Goal: Navigation & Orientation: Find specific page/section

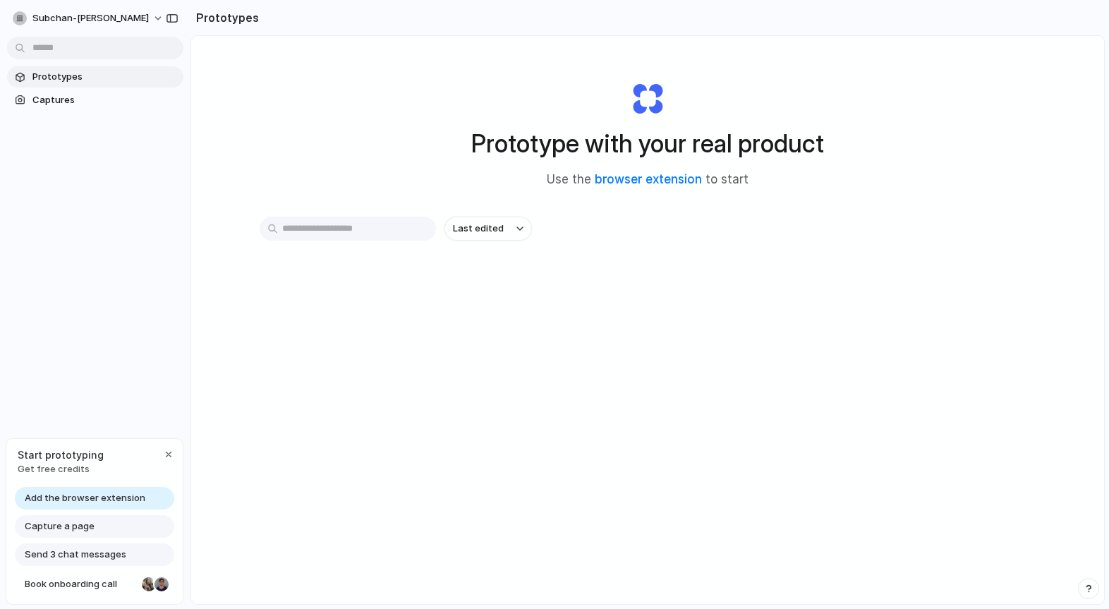
click at [101, 499] on span "Add the browser extension" at bounding box center [85, 498] width 121 height 14
click at [70, 73] on span "Prototypes" at bounding box center [104, 77] width 145 height 14
click at [68, 94] on span "Captures" at bounding box center [104, 100] width 145 height 14
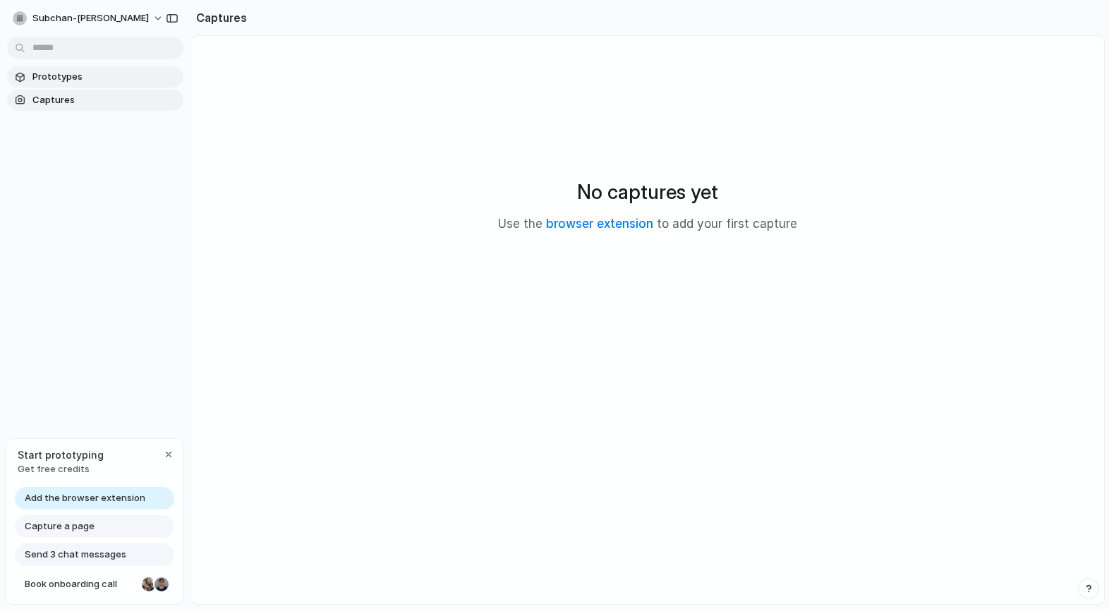
click at [69, 83] on span "Prototypes" at bounding box center [104, 77] width 145 height 14
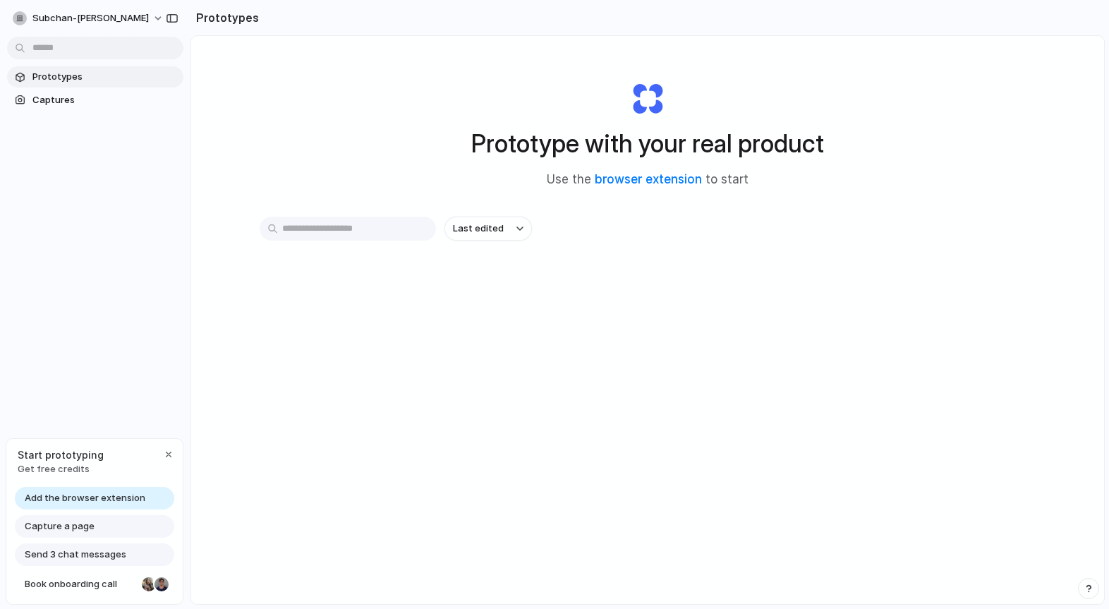
click at [358, 239] on input "text" at bounding box center [348, 229] width 176 height 24
click at [389, 274] on div "Last edited" at bounding box center [648, 279] width 776 height 124
click at [114, 21] on span "subchan-[PERSON_NAME]" at bounding box center [90, 18] width 116 height 14
click at [346, 89] on div "Settings Invite members Change theme Sign out" at bounding box center [554, 304] width 1109 height 609
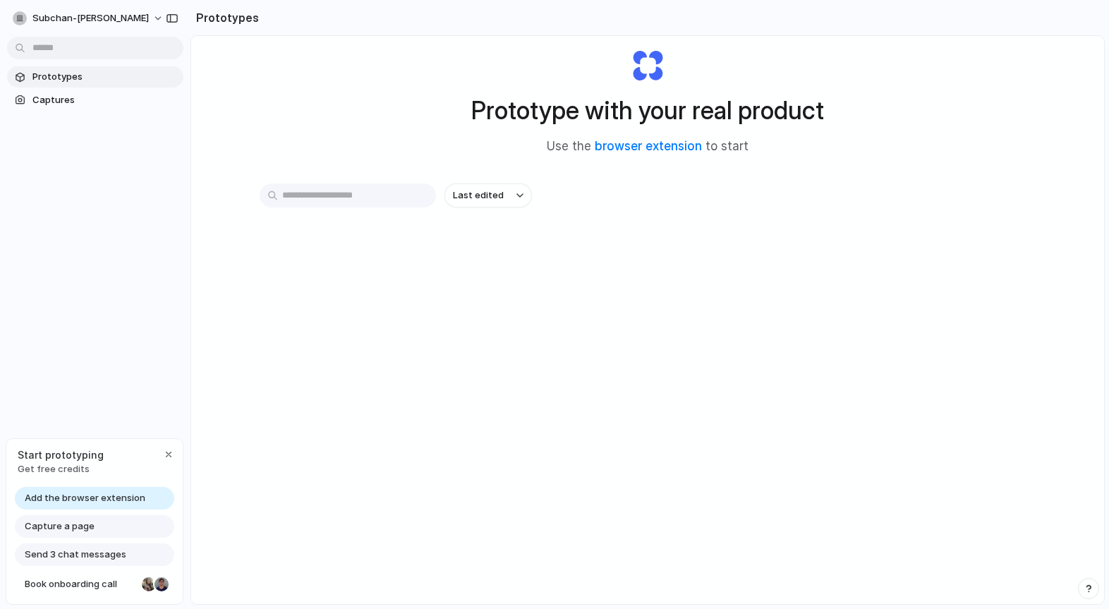
scroll to position [75, 0]
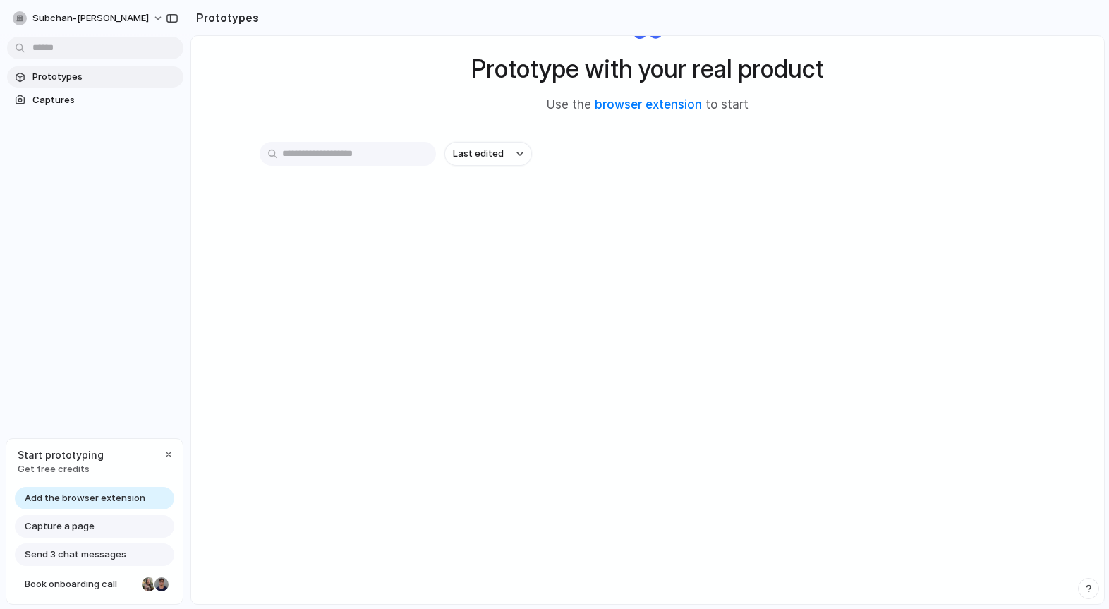
click at [116, 497] on span "Add the browser extension" at bounding box center [85, 498] width 121 height 14
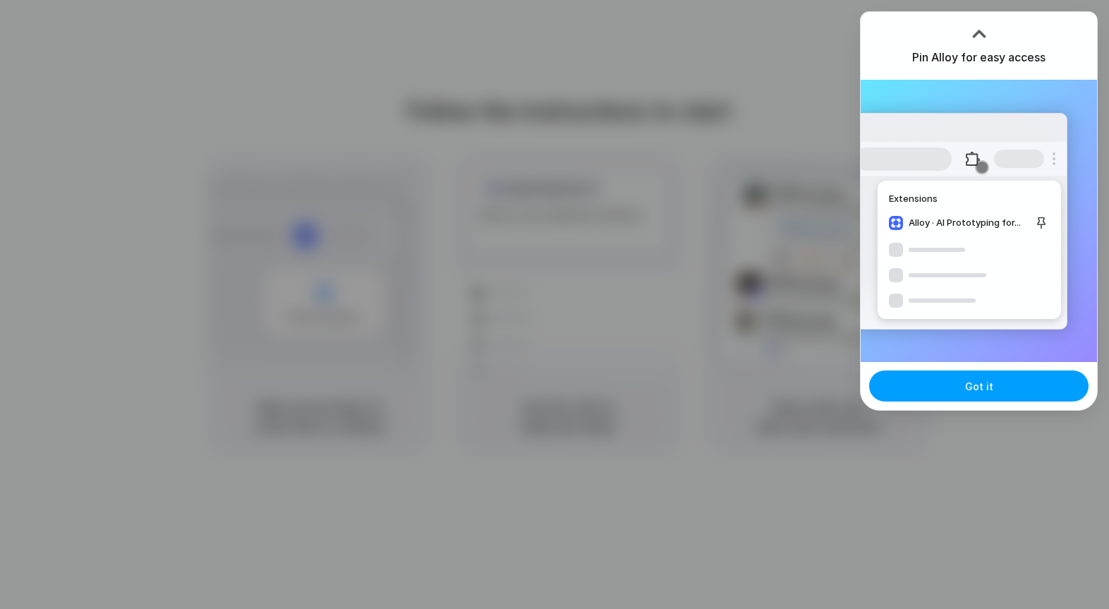
click at [989, 387] on span "Got it" at bounding box center [979, 386] width 28 height 15
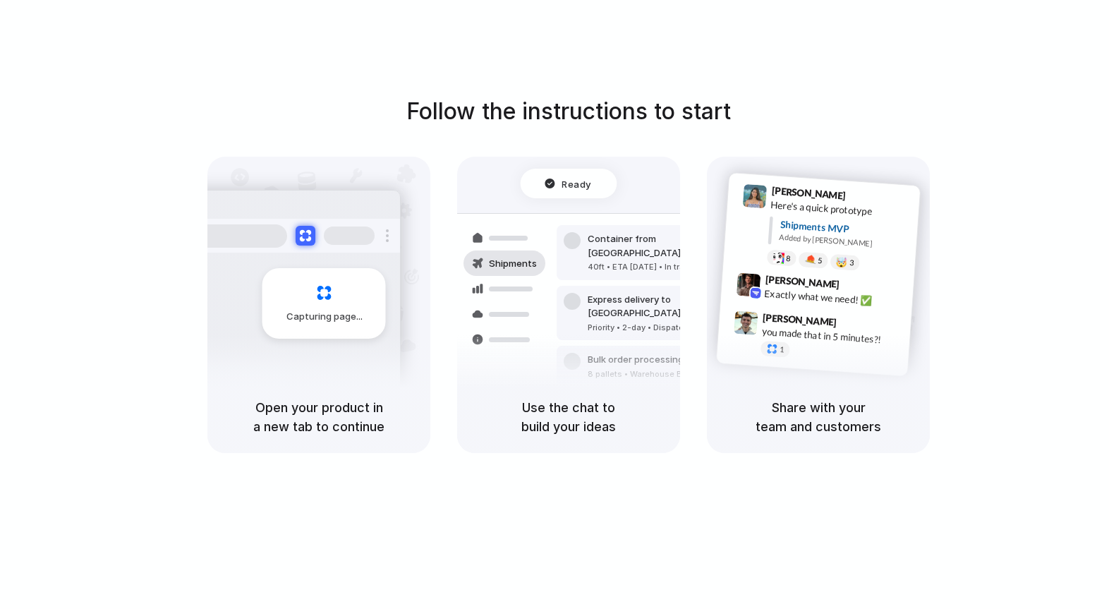
click at [554, 305] on div at bounding box center [554, 305] width 0 height 0
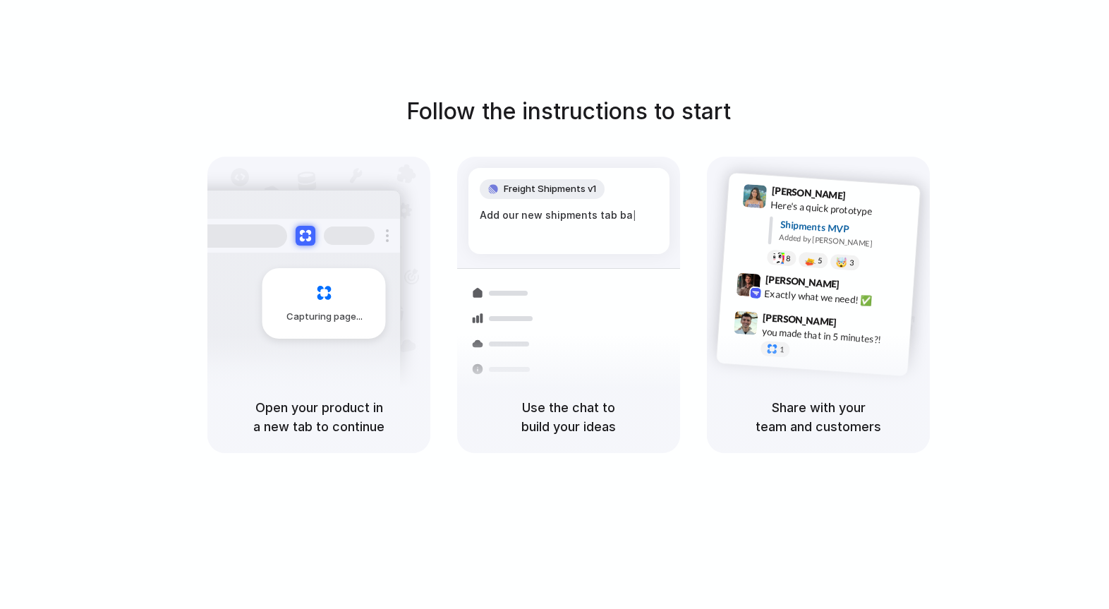
click at [554, 305] on div at bounding box center [554, 305] width 0 height 0
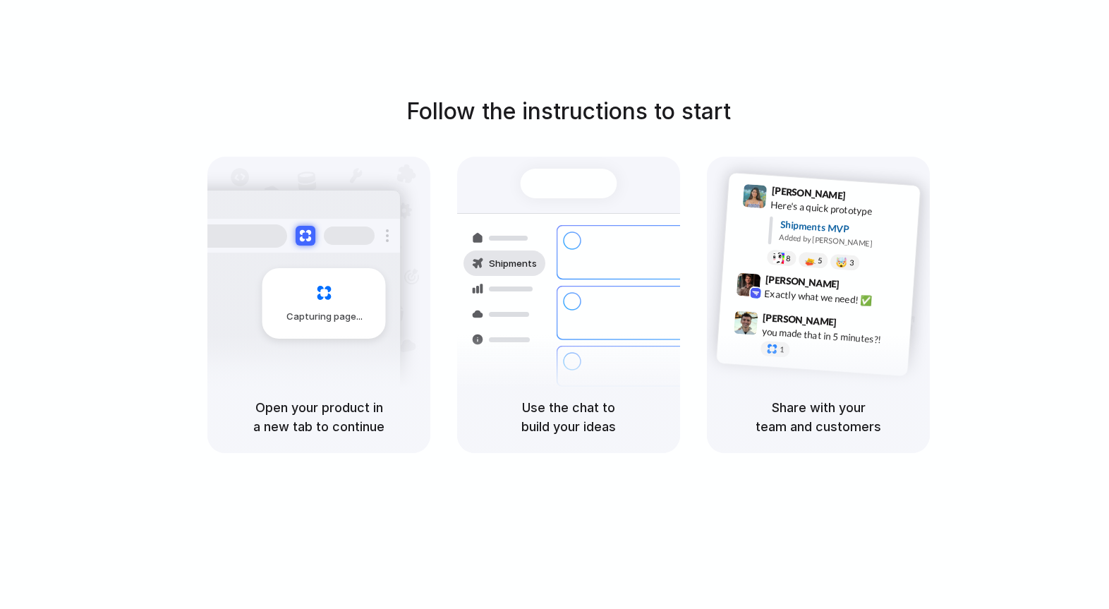
click at [554, 305] on div at bounding box center [554, 305] width 0 height 0
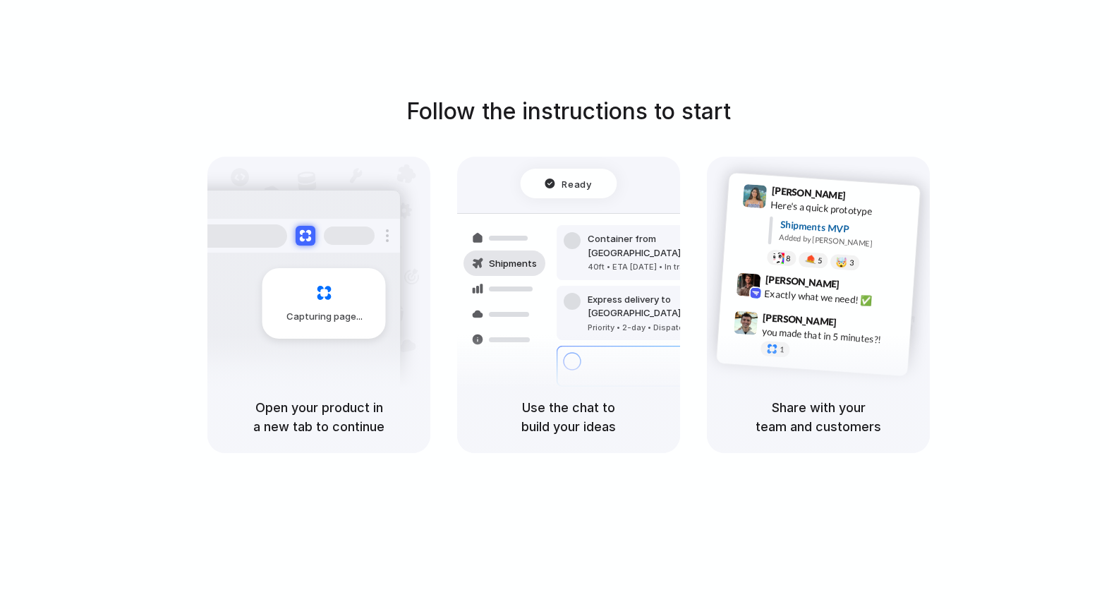
click at [580, 188] on span "Ready" at bounding box center [577, 183] width 30 height 14
click at [307, 365] on div "Capturing page" at bounding box center [294, 298] width 213 height 217
click at [327, 310] on span "Capturing page" at bounding box center [325, 317] width 78 height 14
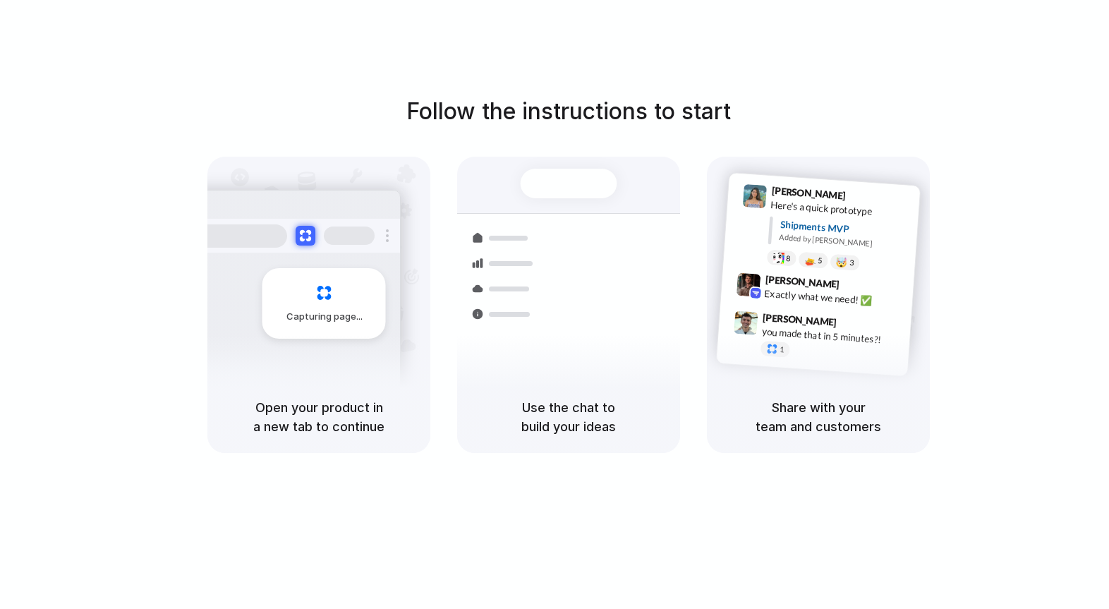
click at [554, 305] on div at bounding box center [554, 305] width 0 height 0
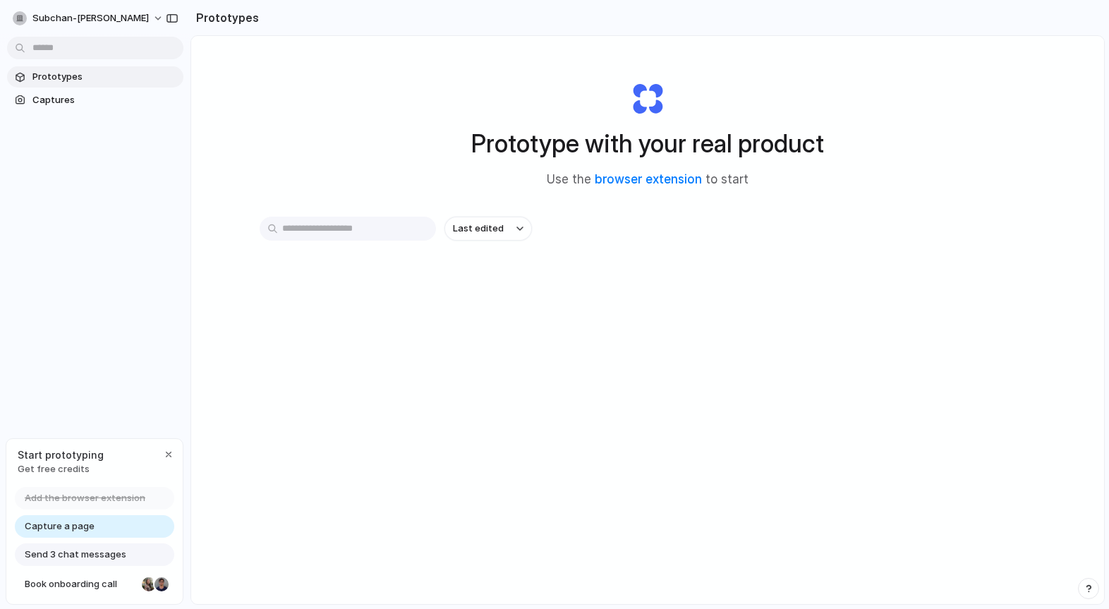
click at [434, 329] on div "Last edited" at bounding box center [648, 279] width 776 height 124
click at [80, 23] on span "subchan-[PERSON_NAME]" at bounding box center [90, 18] width 116 height 14
click at [162, 188] on span "Forest" at bounding box center [150, 185] width 29 height 14
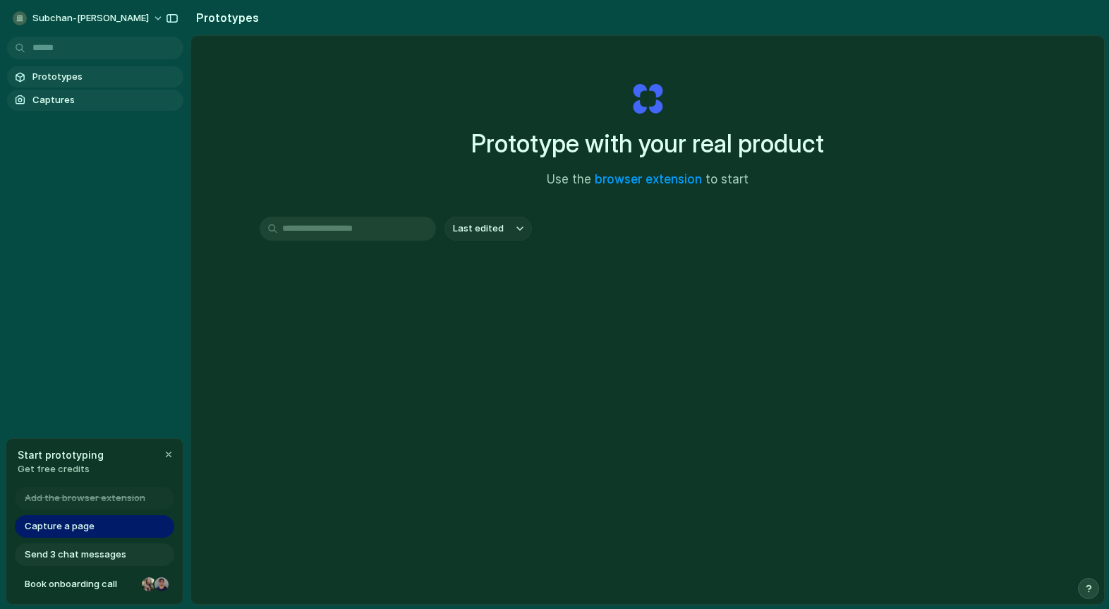
click at [53, 93] on span "Captures" at bounding box center [104, 100] width 145 height 14
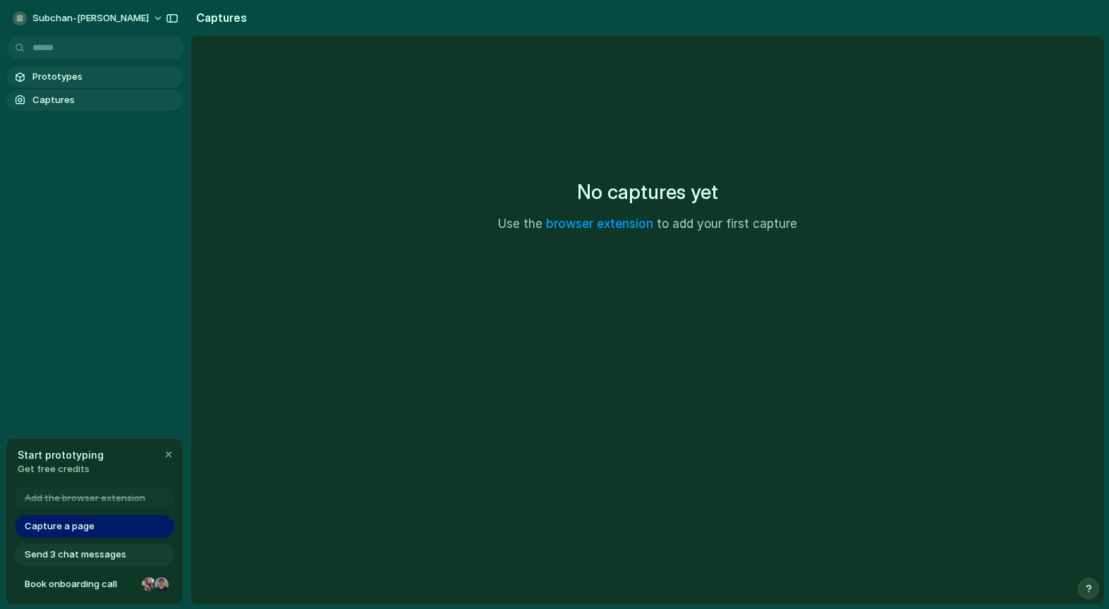
click at [62, 79] on span "Prototypes" at bounding box center [104, 77] width 145 height 14
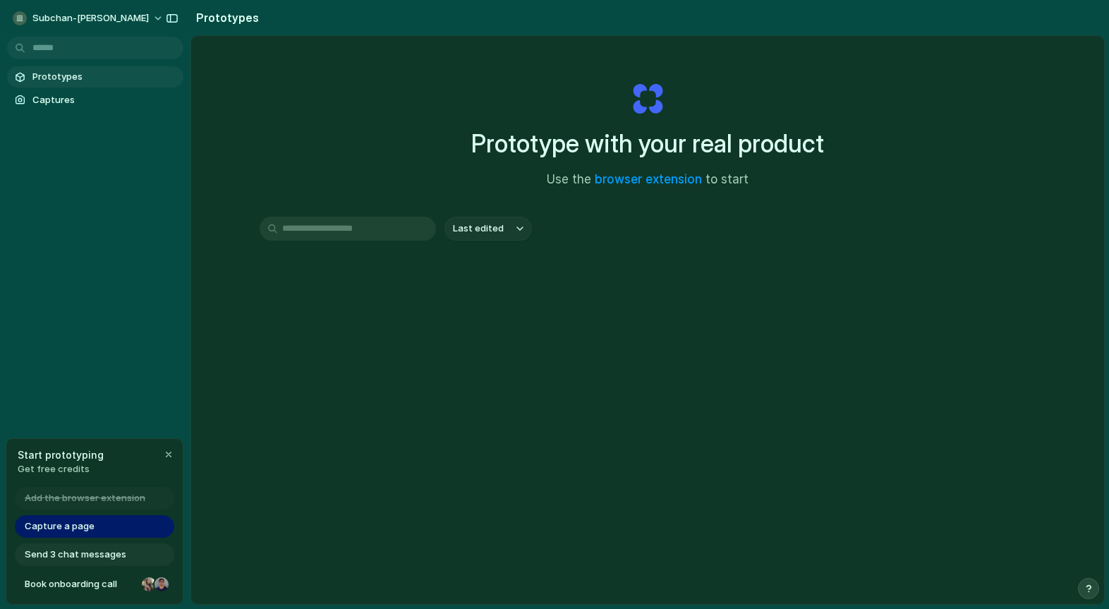
click at [58, 66] on link "Prototypes" at bounding box center [95, 76] width 176 height 21
click at [49, 18] on span "subchan-[PERSON_NAME]" at bounding box center [90, 18] width 116 height 14
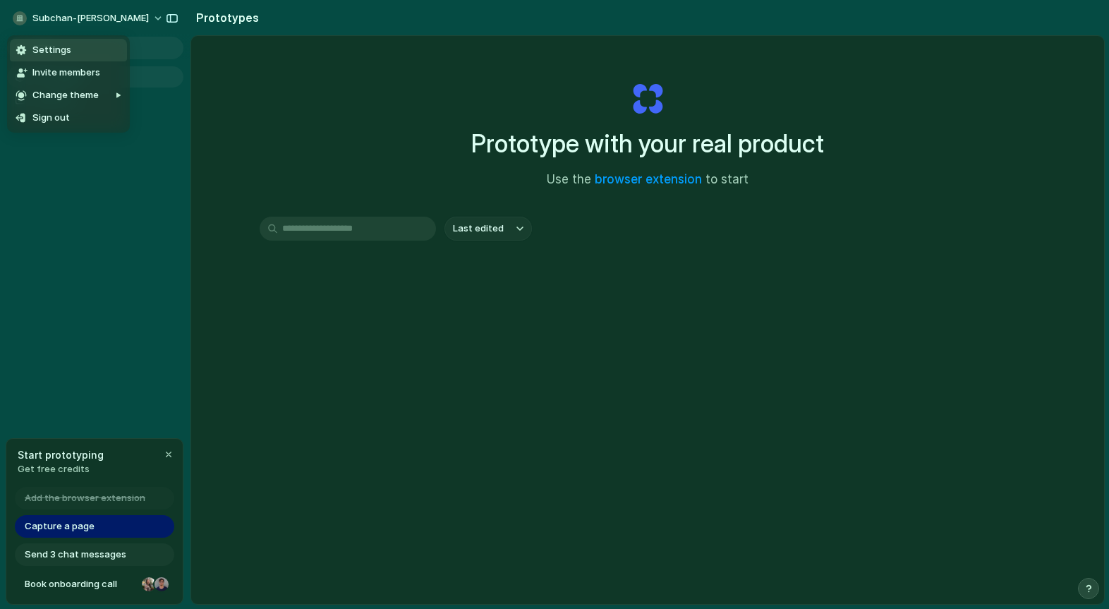
click at [289, 93] on div "Settings Invite members Change theme Sign out" at bounding box center [554, 304] width 1109 height 609
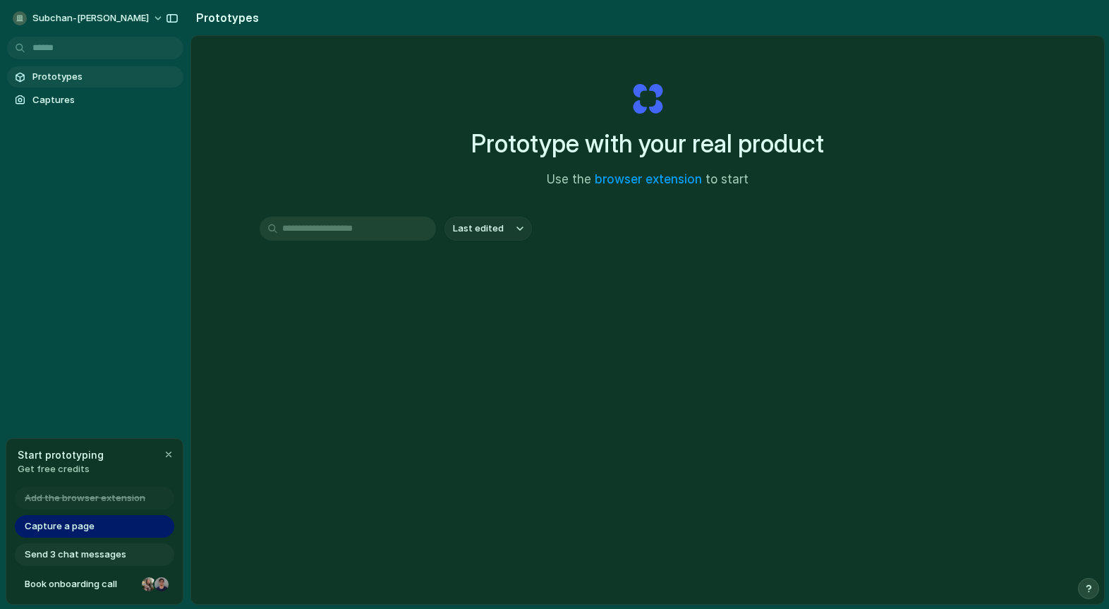
click at [370, 222] on input "text" at bounding box center [348, 229] width 176 height 24
click at [171, 453] on div "button" at bounding box center [168, 454] width 11 height 11
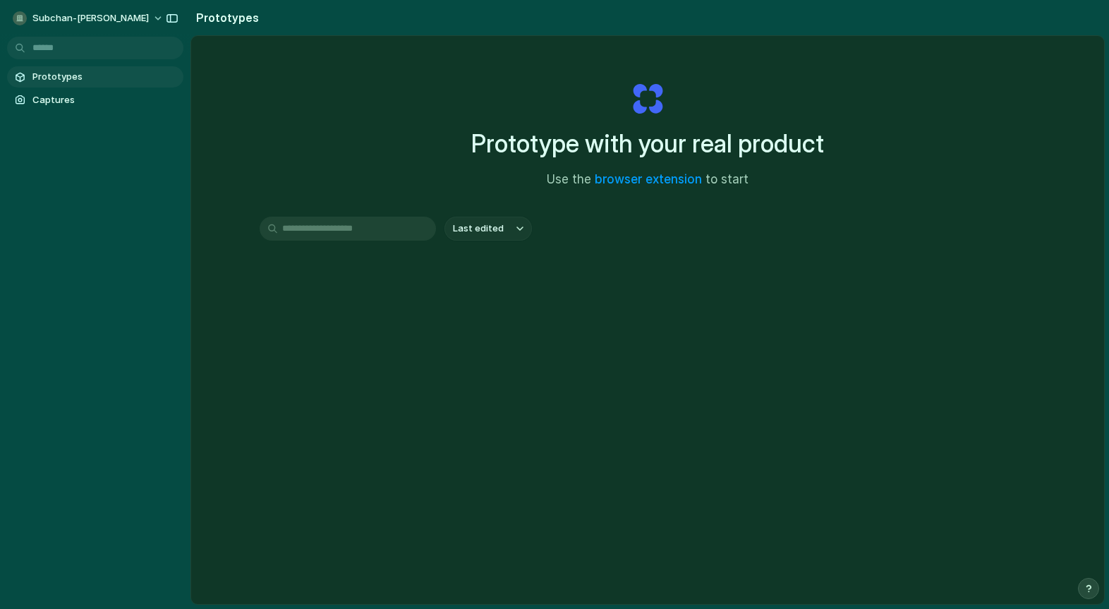
click at [169, 454] on div "subchan-yayan-bachtiar Prototypes Captures" at bounding box center [95, 304] width 190 height 609
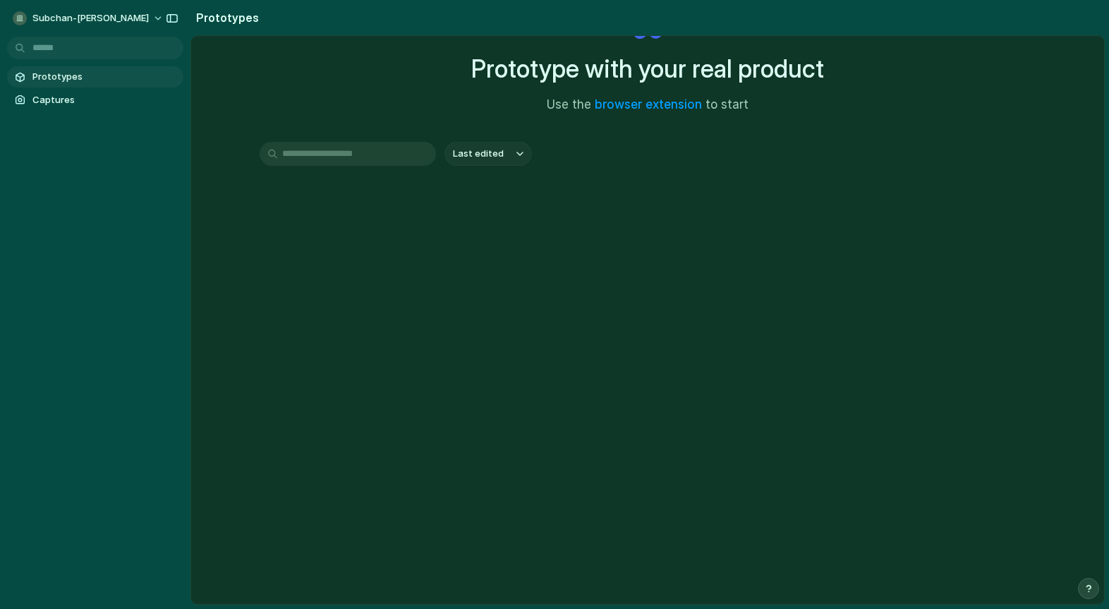
click at [335, 155] on input "text" at bounding box center [348, 154] width 176 height 24
click at [468, 151] on span "Last edited" at bounding box center [478, 154] width 51 height 14
click at [479, 211] on span "Last created" at bounding box center [479, 209] width 58 height 14
click at [370, 152] on input "text" at bounding box center [348, 154] width 176 height 24
click at [83, 99] on span "Captures" at bounding box center [104, 100] width 145 height 14
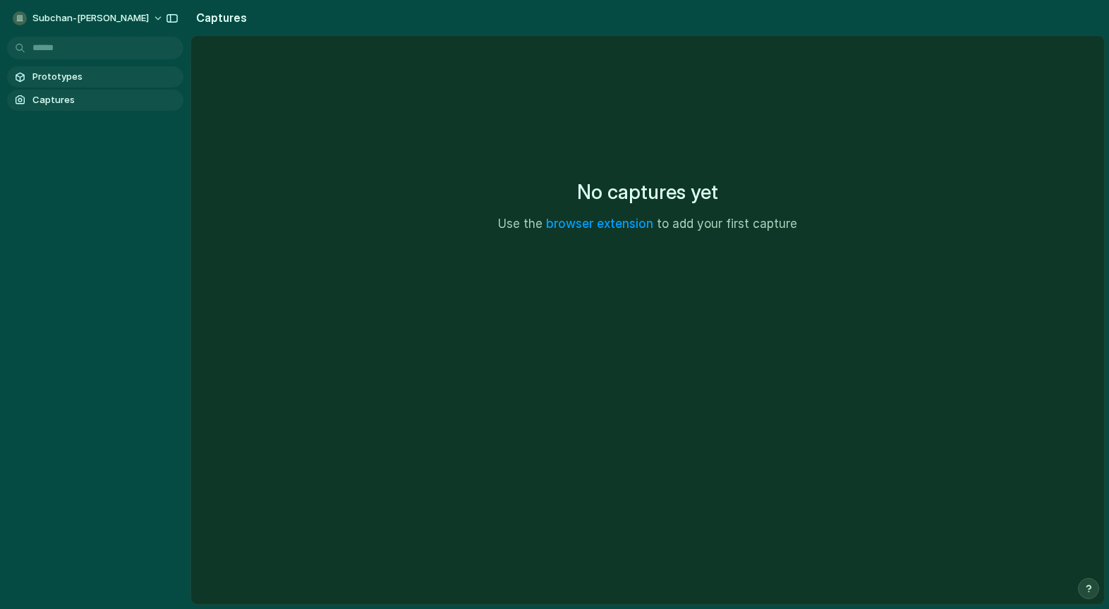
click at [79, 84] on link "Prototypes" at bounding box center [95, 76] width 176 height 21
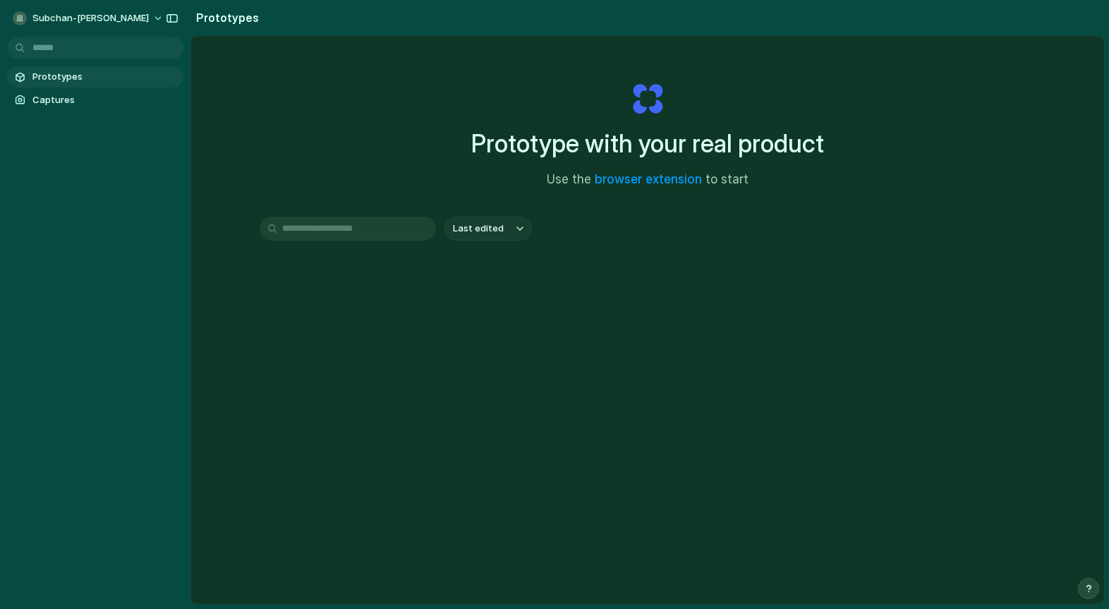
click at [83, 30] on div "subchan-[PERSON_NAME]" at bounding box center [95, 17] width 190 height 34
click at [98, 23] on span "subchan-[PERSON_NAME]" at bounding box center [90, 18] width 116 height 14
click at [216, 25] on div "Settings Invite members Change theme Sign out" at bounding box center [554, 304] width 1109 height 609
